Goal: Navigation & Orientation: Find specific page/section

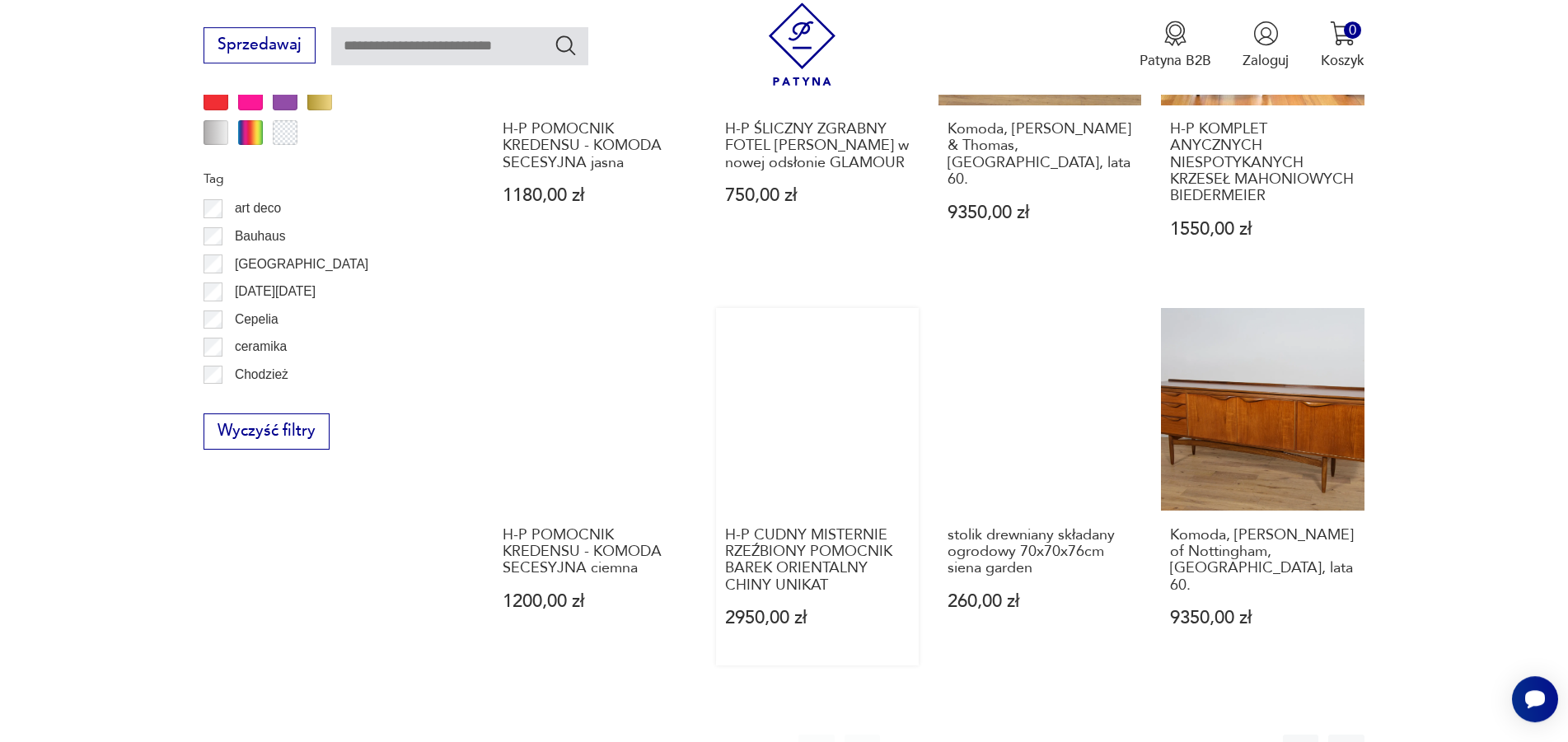
scroll to position [1902, 0]
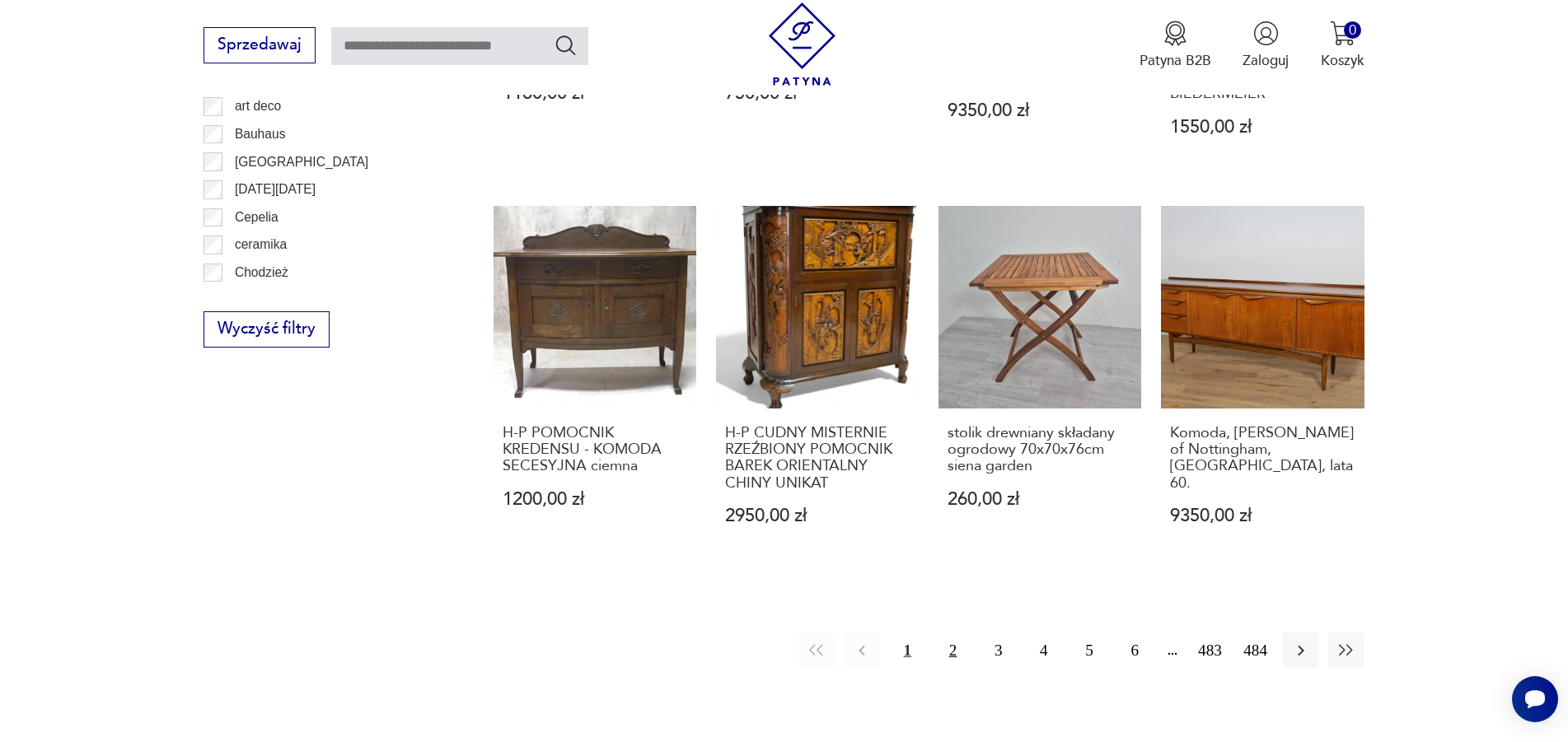
click at [951, 633] on button "2" at bounding box center [953, 651] width 36 height 36
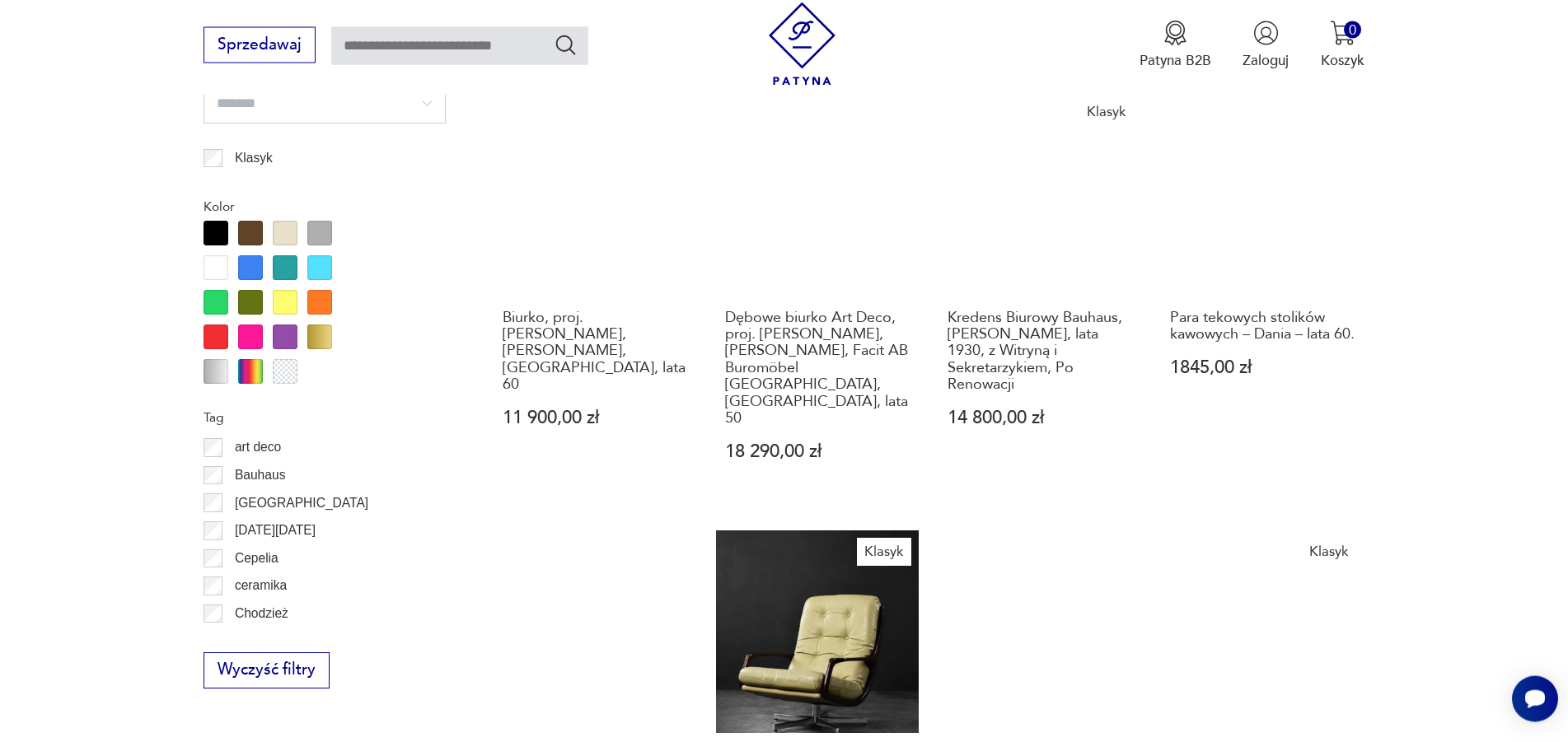
scroll to position [1781, 0]
